Goal: Navigation & Orientation: Find specific page/section

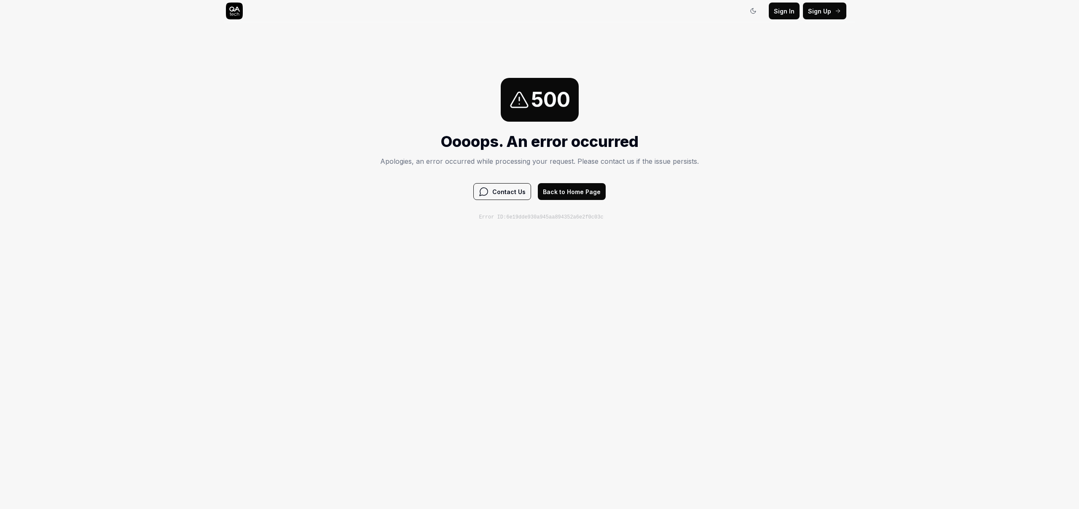
click at [580, 186] on button "Back to Home Page" at bounding box center [572, 191] width 68 height 17
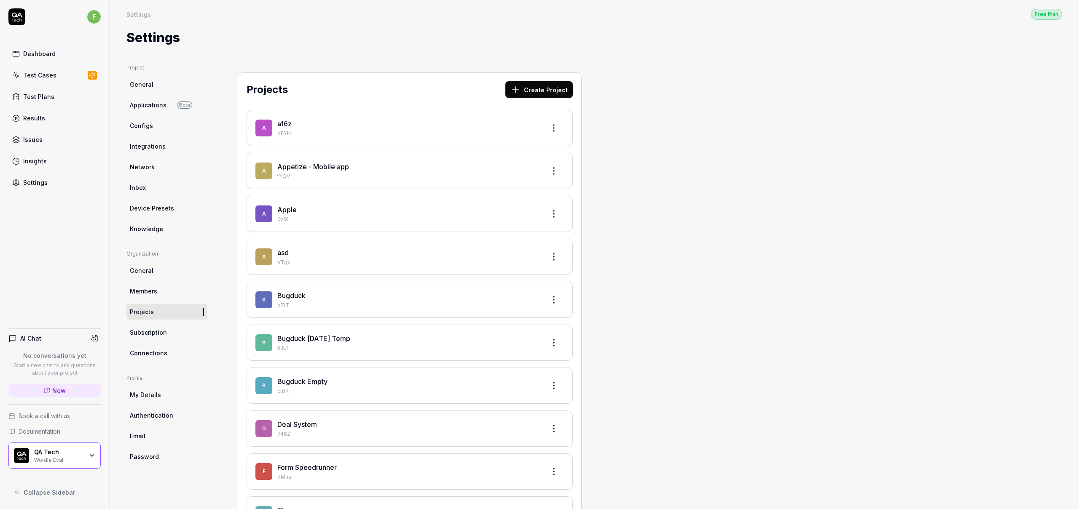
click at [64, 103] on link "Test Plans" at bounding box center [54, 96] width 92 height 16
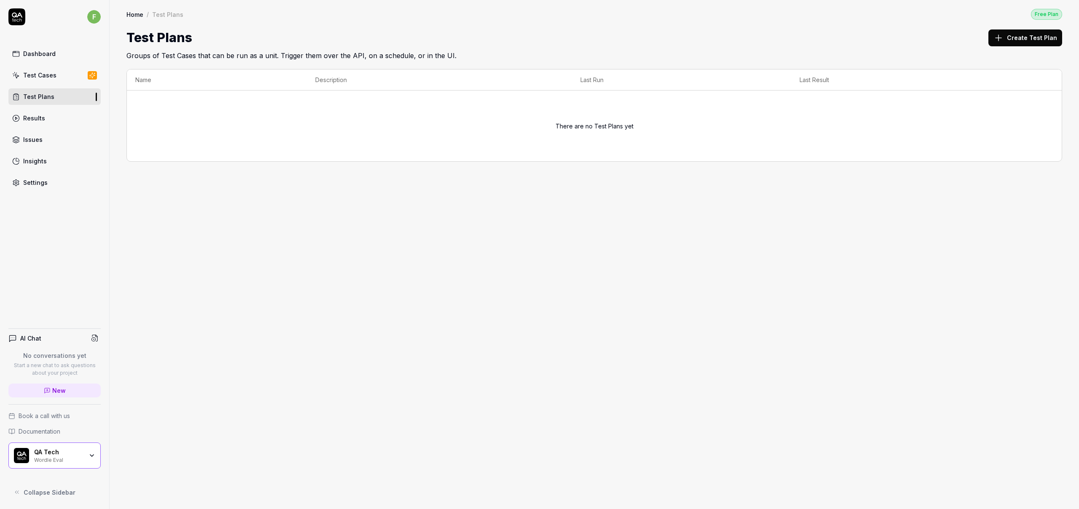
click at [34, 116] on div "Results" at bounding box center [34, 118] width 22 height 9
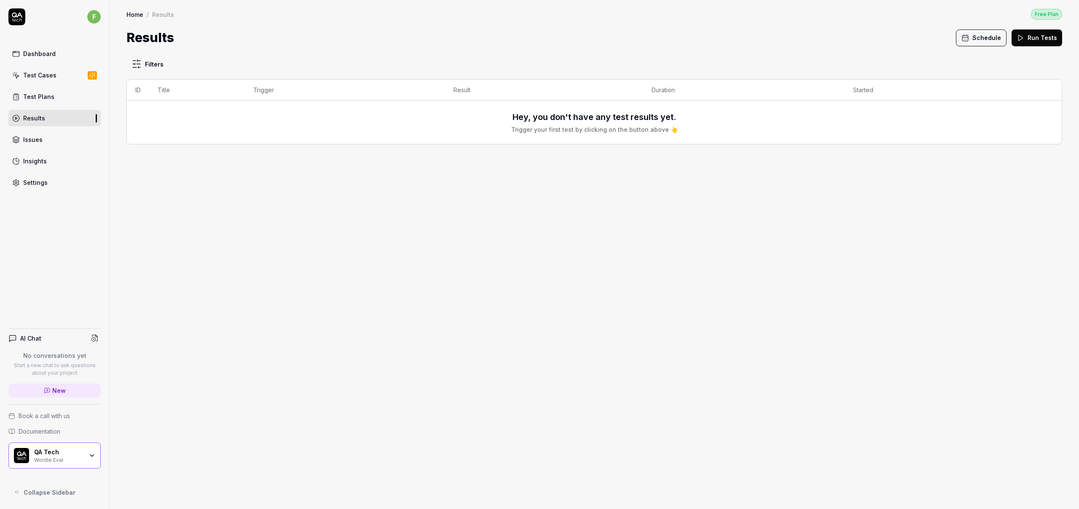
click at [48, 131] on link "Issues" at bounding box center [54, 139] width 92 height 16
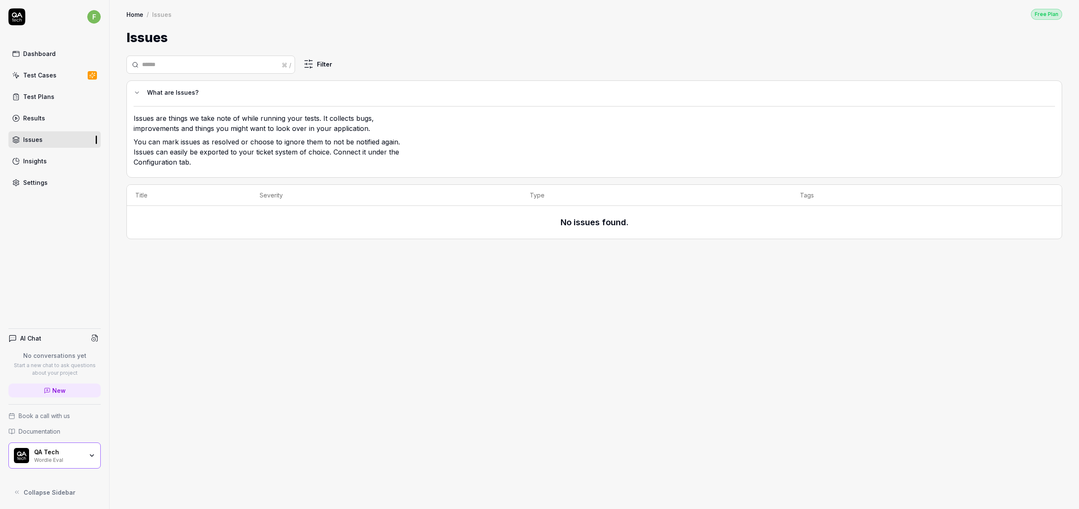
click at [55, 117] on link "Results" at bounding box center [54, 118] width 92 height 16
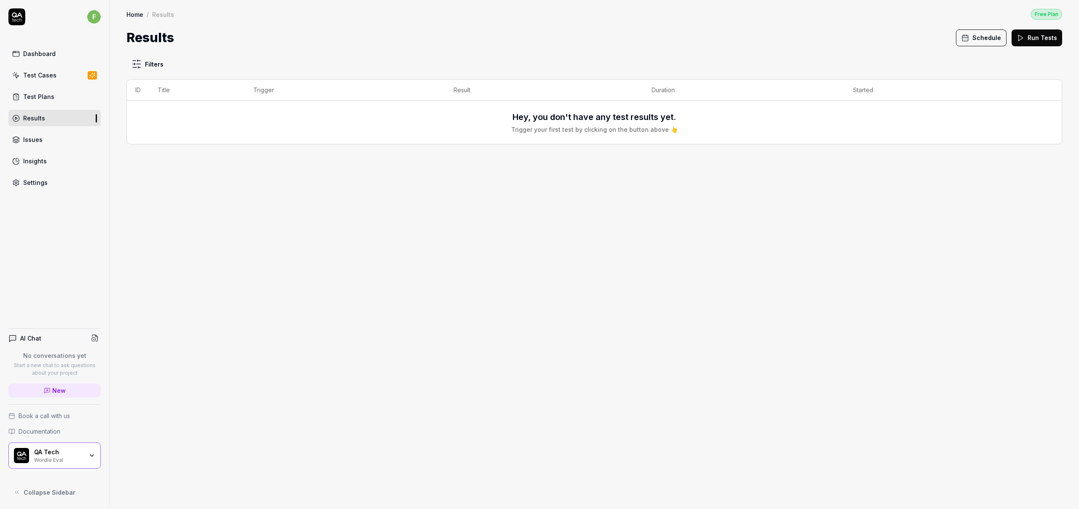
click at [60, 96] on link "Test Plans" at bounding box center [54, 96] width 92 height 16
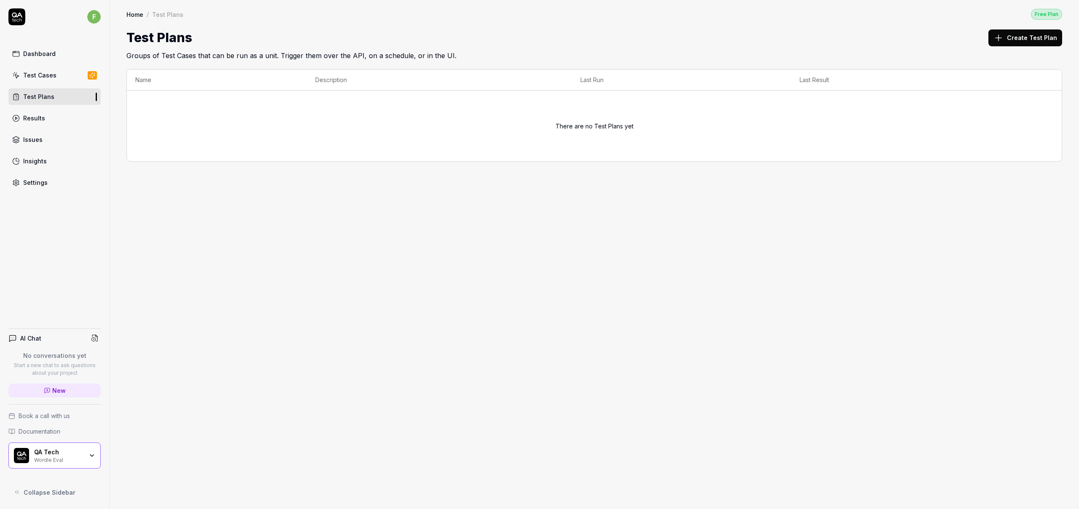
click at [59, 87] on div "Dashboard Test Cases Test Plans Results Issues Insights Settings" at bounding box center [54, 118] width 92 height 145
click at [61, 73] on link "Test Cases" at bounding box center [54, 75] width 92 height 16
